Goal: Transaction & Acquisition: Purchase product/service

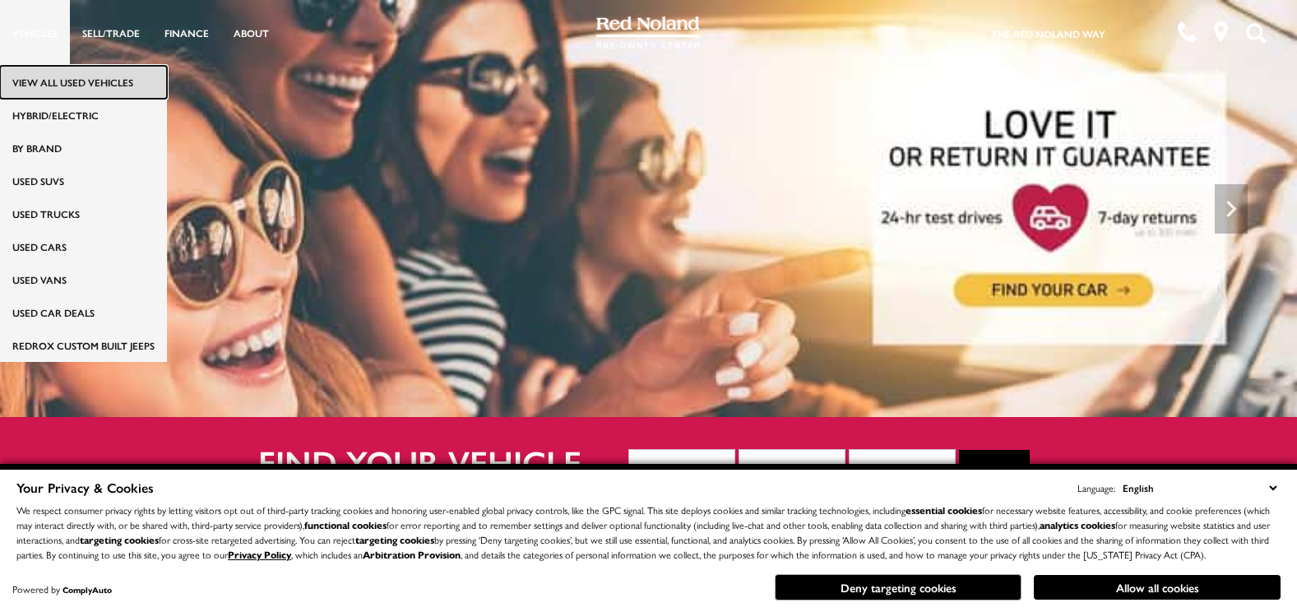
click at [63, 73] on link "View All Used Vehicles" at bounding box center [83, 82] width 167 height 33
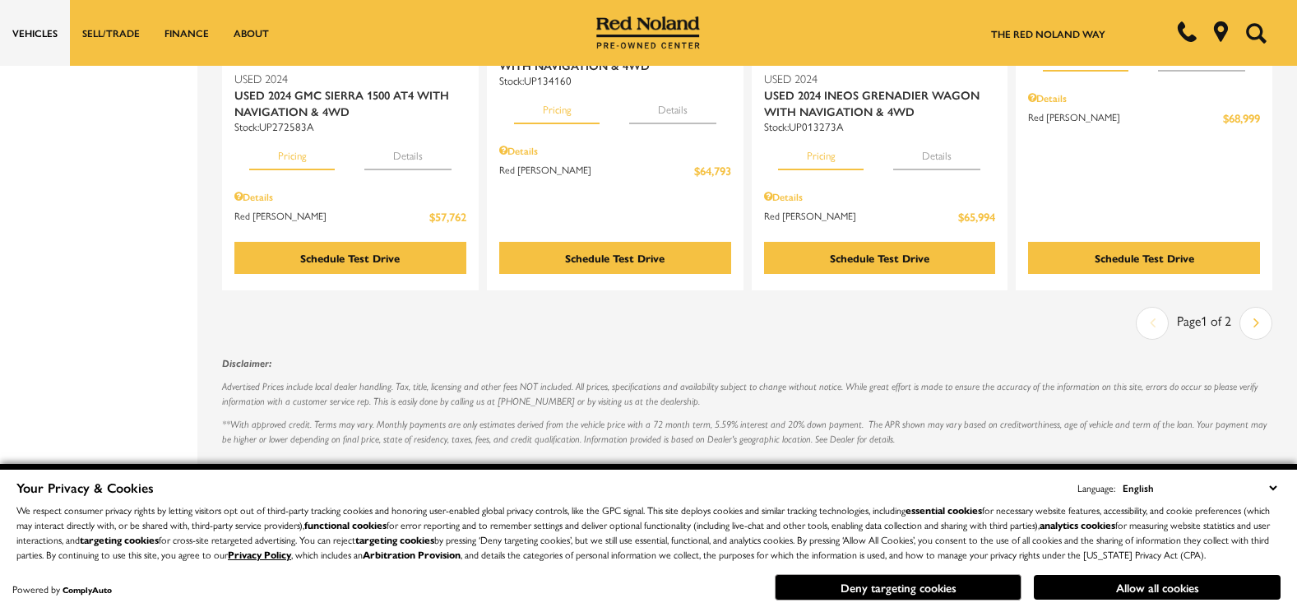
scroll to position [2928, 0]
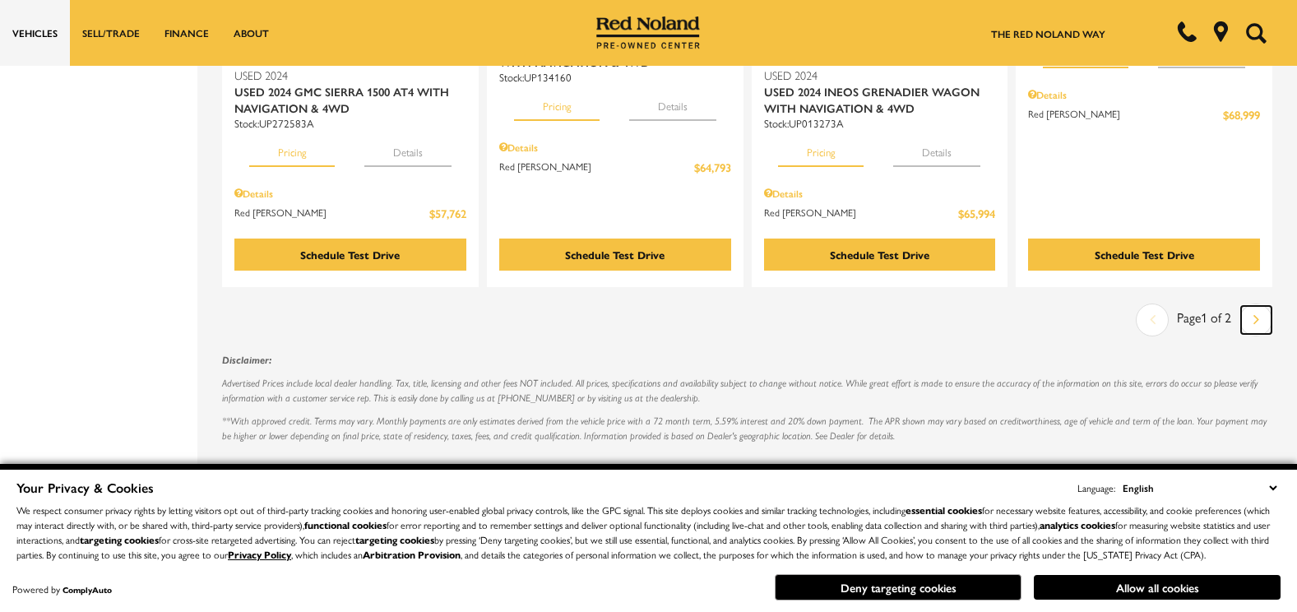
click at [1254, 306] on link "Next" at bounding box center [1256, 320] width 30 height 28
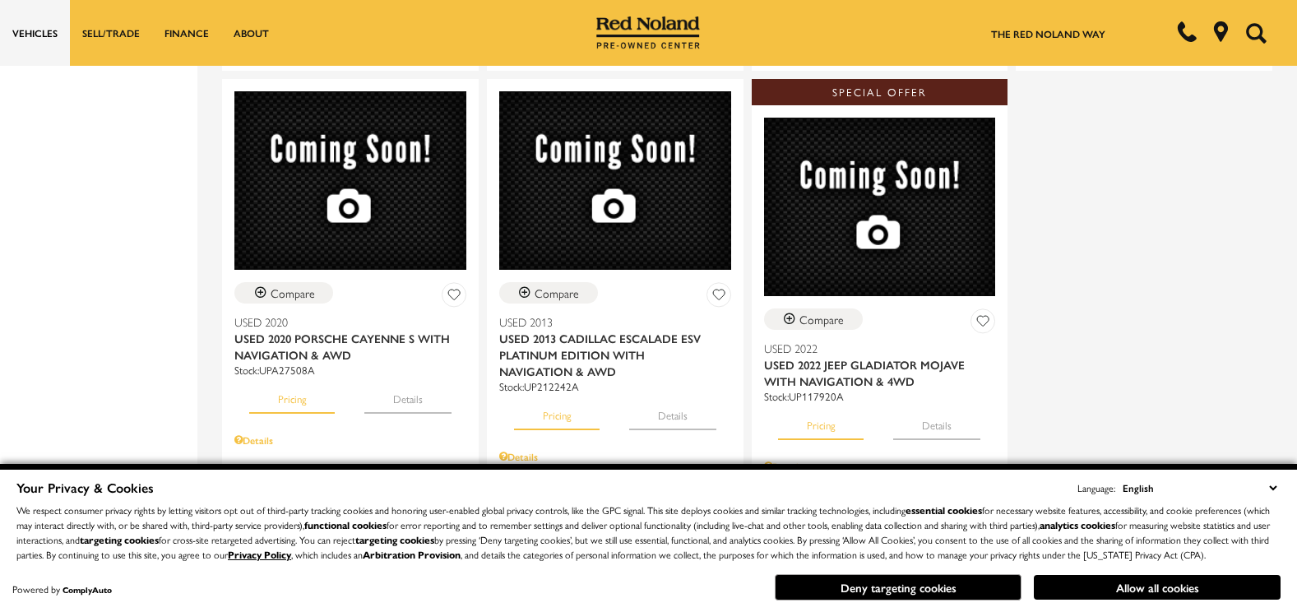
scroll to position [2731, 0]
